Goal: Task Accomplishment & Management: Manage account settings

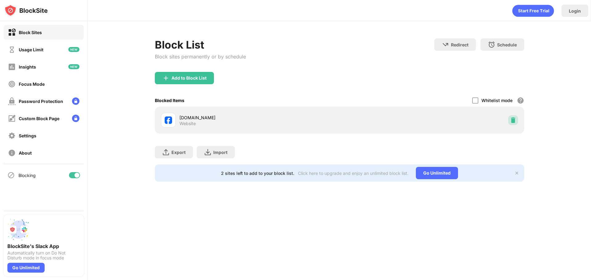
click at [509, 120] on div at bounding box center [513, 120] width 10 height 10
